Goal: Task Accomplishment & Management: Complete application form

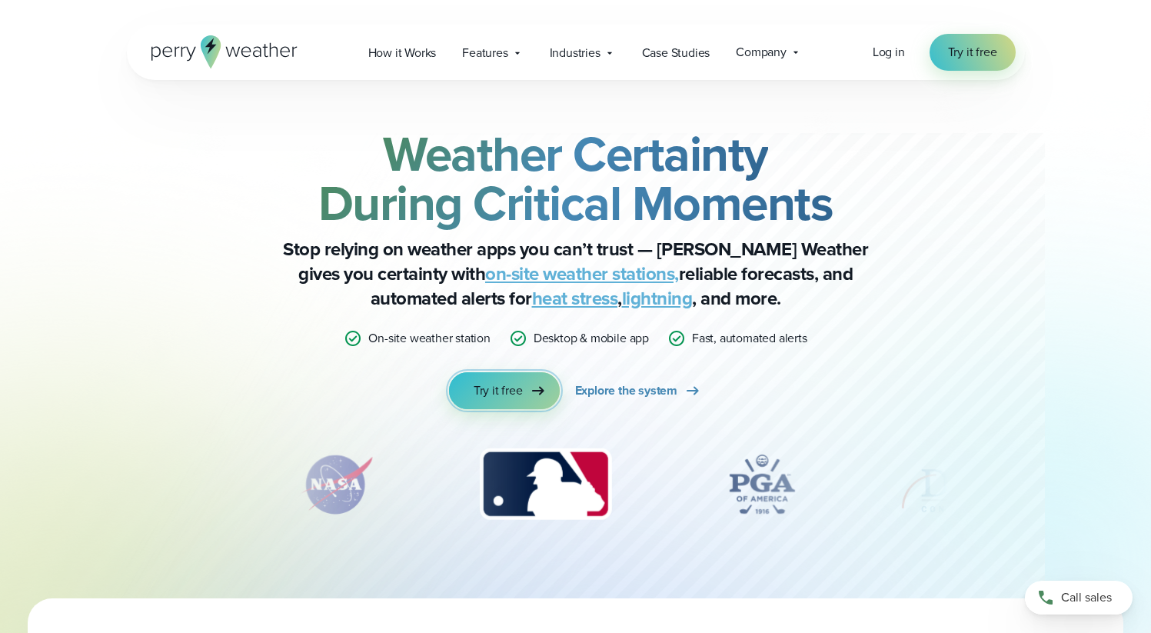
click at [522, 389] on link "Try it free" at bounding box center [504, 390] width 111 height 37
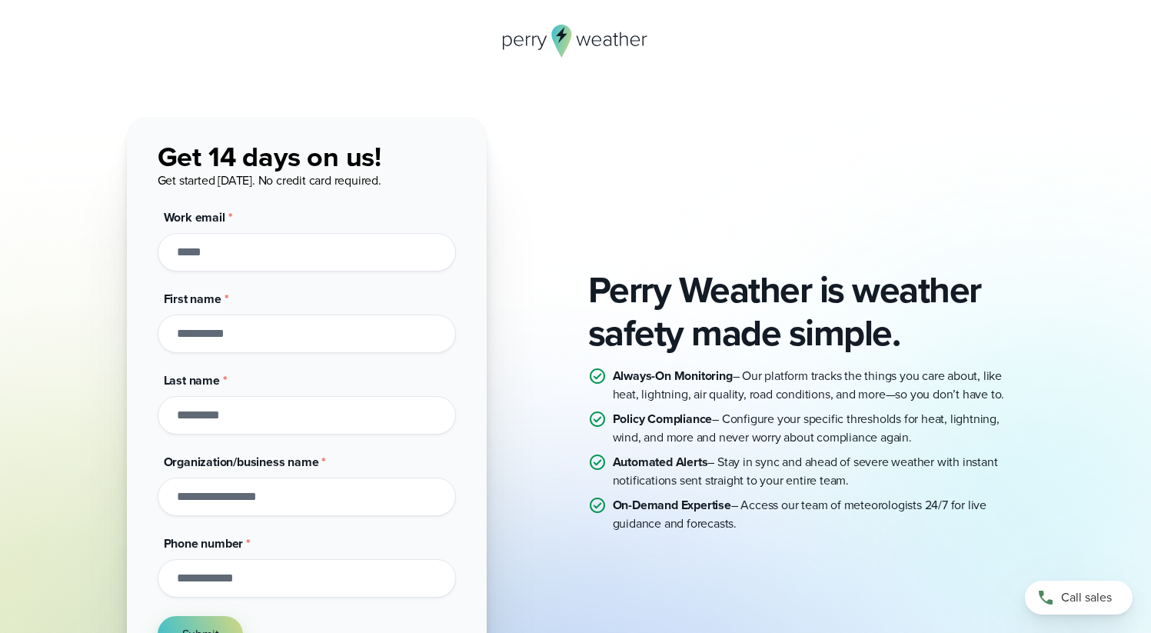
click at [364, 246] on input "Work email *" at bounding box center [307, 252] width 298 height 38
click at [566, 41] on icon at bounding box center [561, 41] width 20 height 33
